Goal: Navigation & Orientation: Find specific page/section

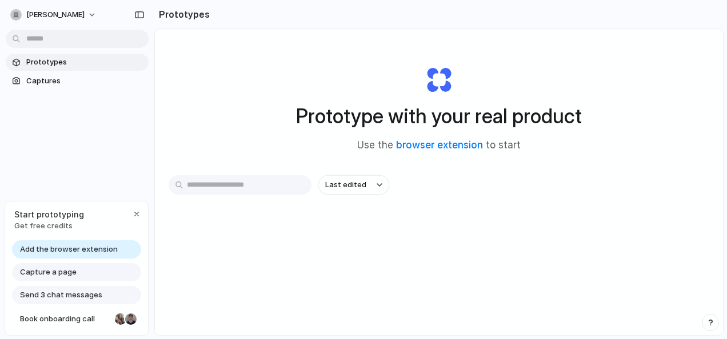
click at [99, 246] on span "Add the browser extension" at bounding box center [69, 249] width 98 height 11
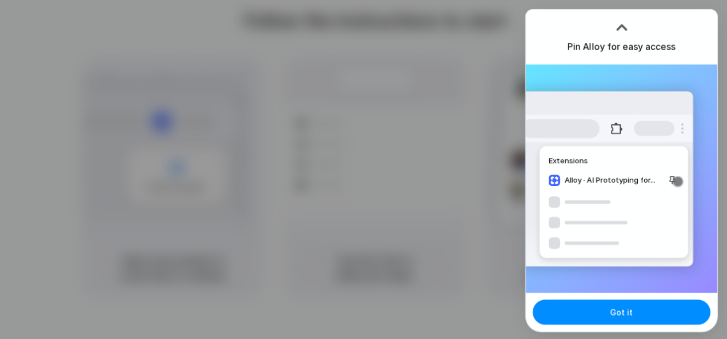
click at [683, 25] on div "Pin Alloy for easy access" at bounding box center [621, 37] width 191 height 55
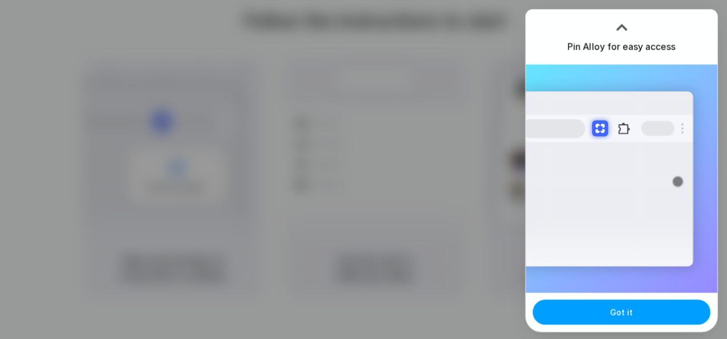
click at [577, 303] on button "Got it" at bounding box center [622, 312] width 178 height 25
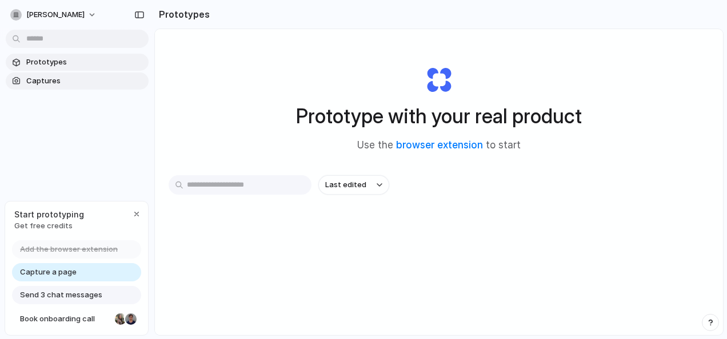
click at [59, 73] on link "Captures" at bounding box center [77, 81] width 143 height 17
